Goal: Information Seeking & Learning: Learn about a topic

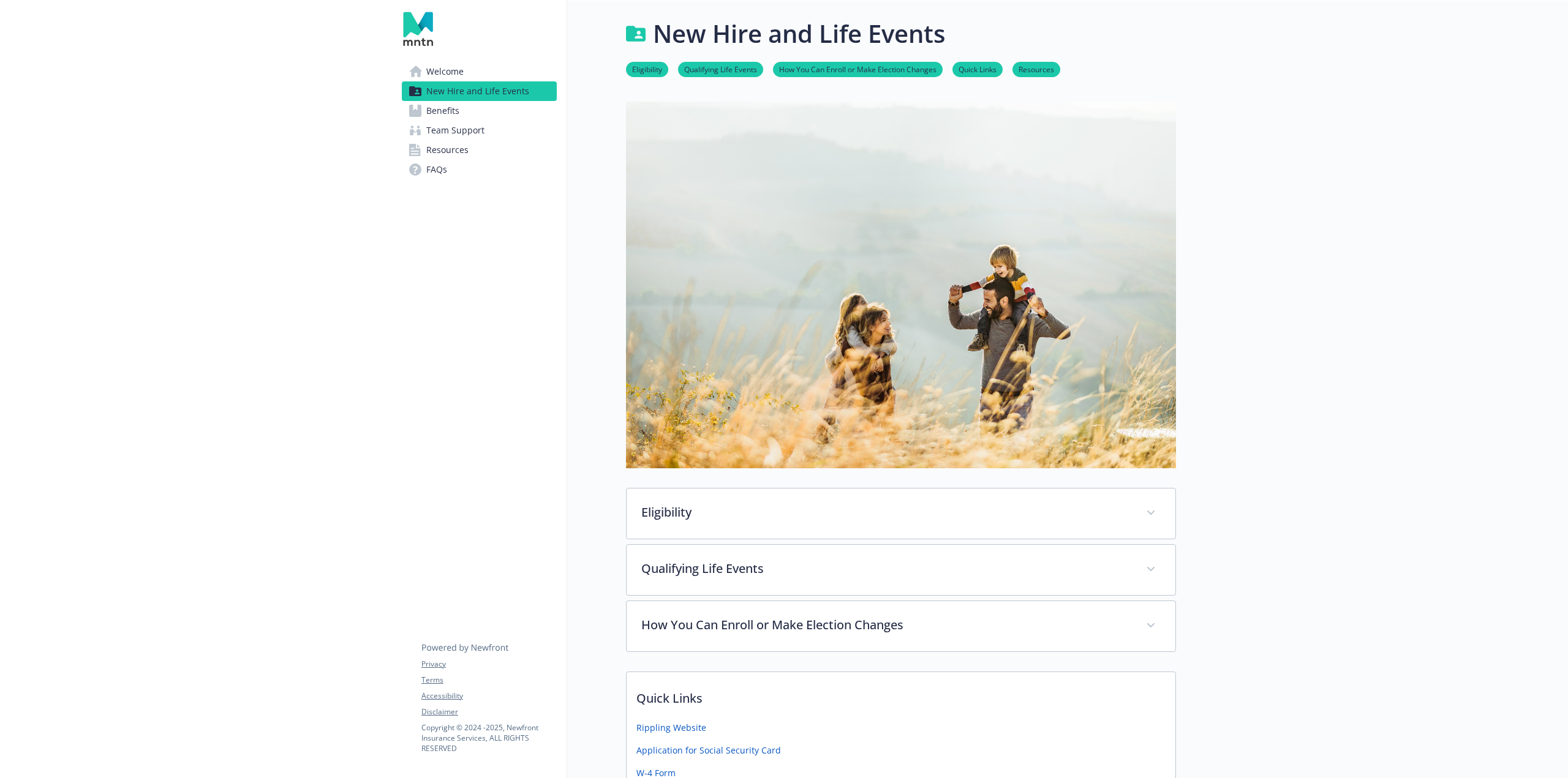
click at [447, 110] on span "Benefits" at bounding box center [443, 111] width 33 height 20
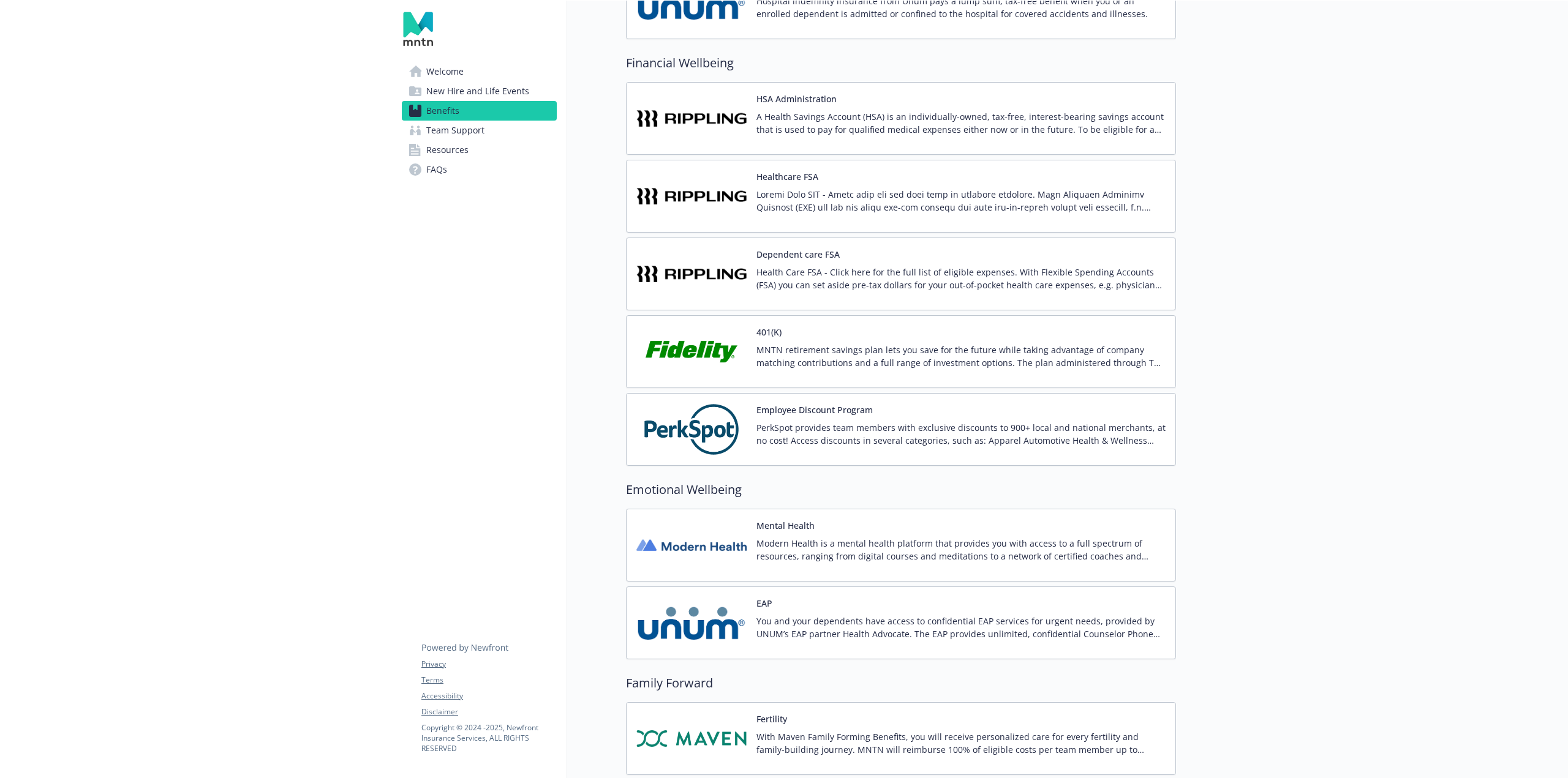
click at [773, 353] on p "MNTN retirement savings plan lets you save for the future while taking advantag…" at bounding box center [961, 357] width 409 height 26
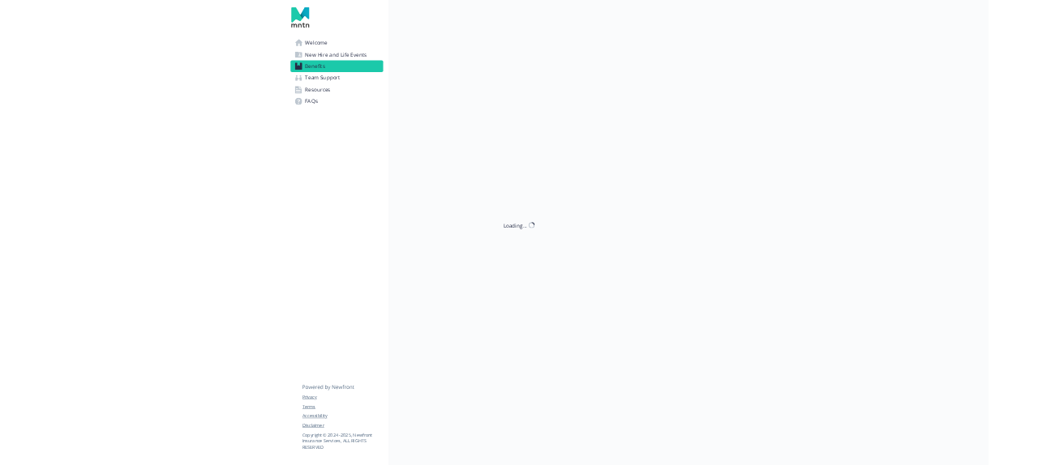
scroll to position [2432, 0]
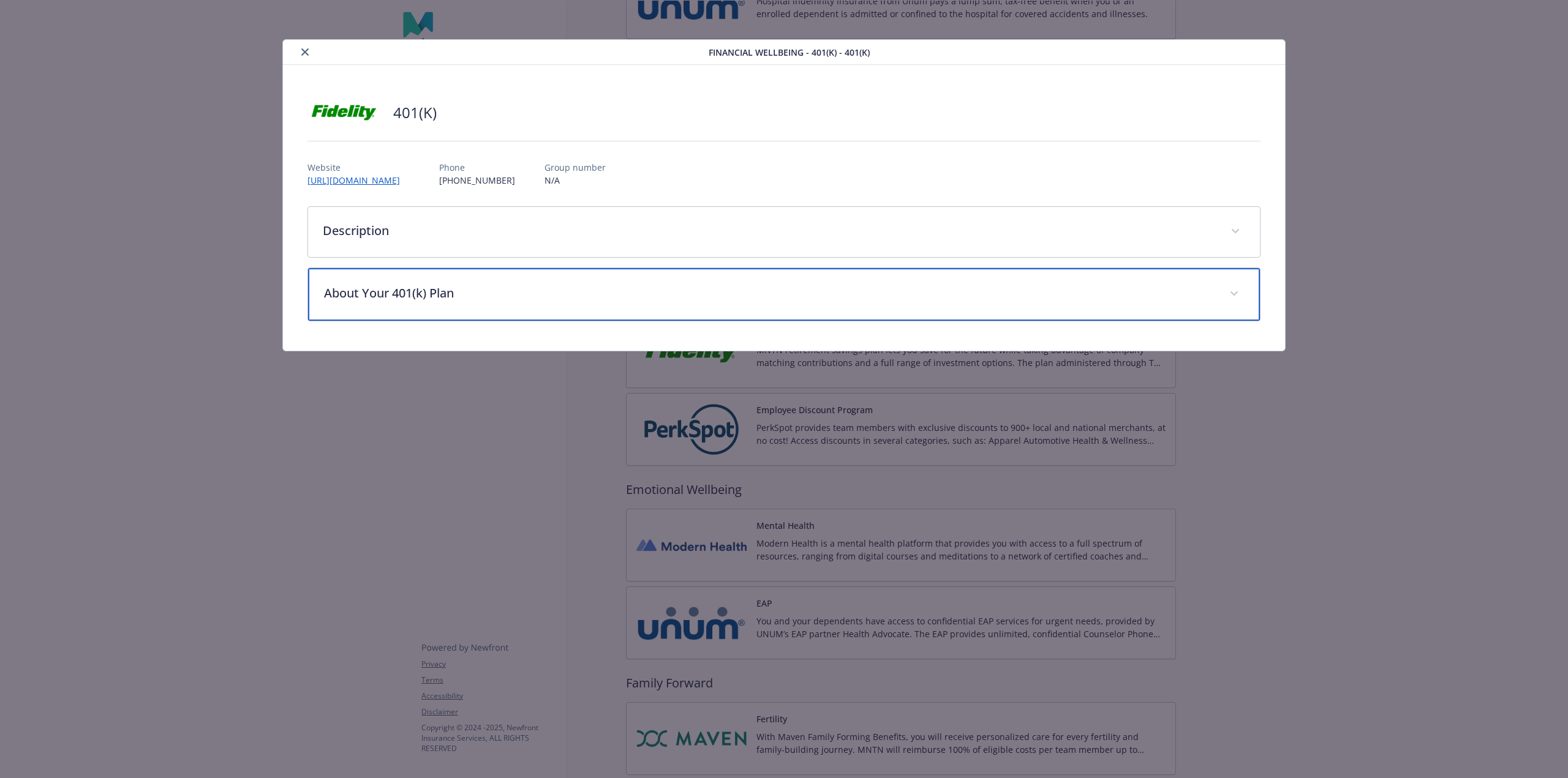
click at [474, 296] on p "About Your 401(k) Plan" at bounding box center [769, 293] width 890 height 18
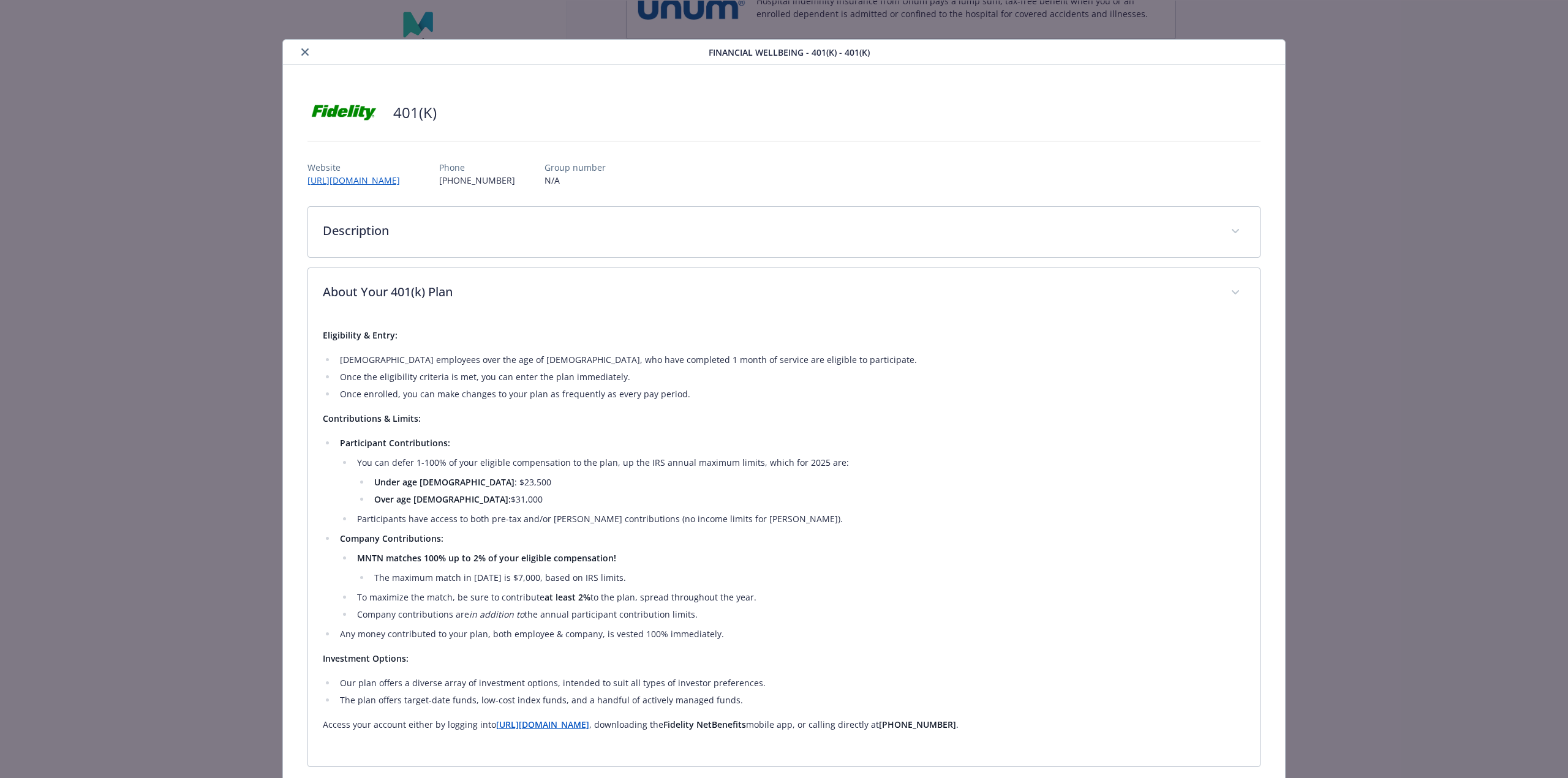
click at [303, 50] on icon "close" at bounding box center [305, 52] width 8 height 8
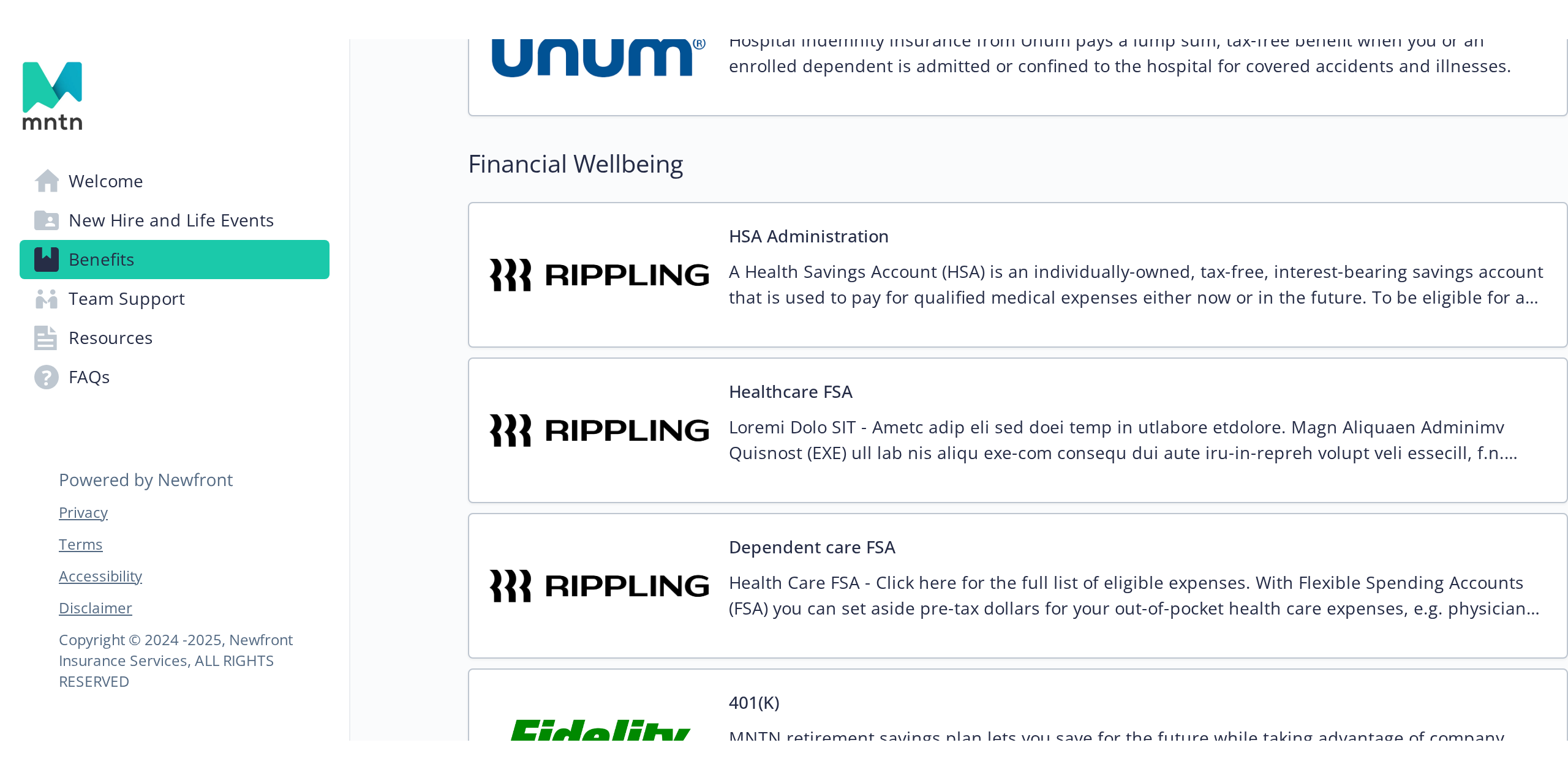
scroll to position [1837, 0]
